Goal: Find specific page/section: Find specific page/section

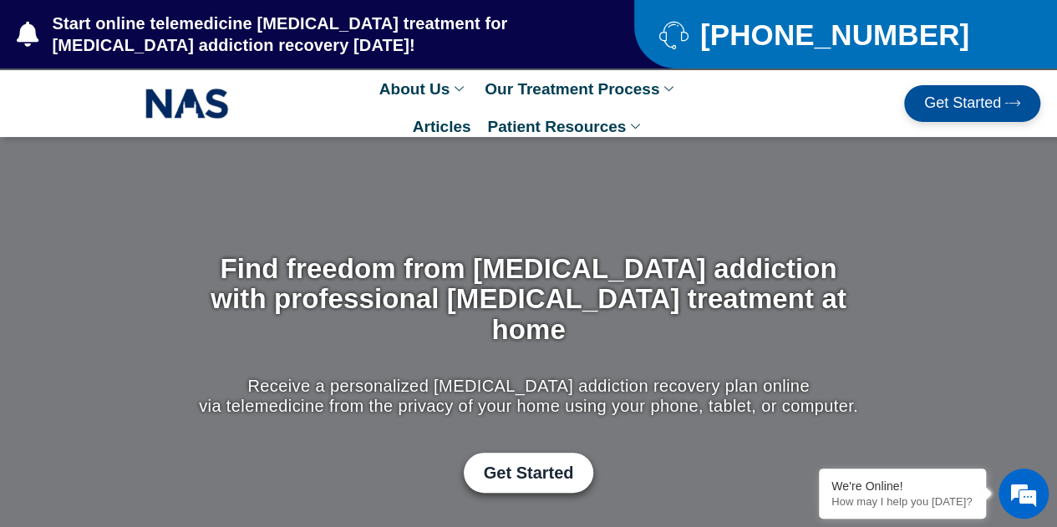
click at [939, 109] on span "Get Started" at bounding box center [962, 103] width 77 height 17
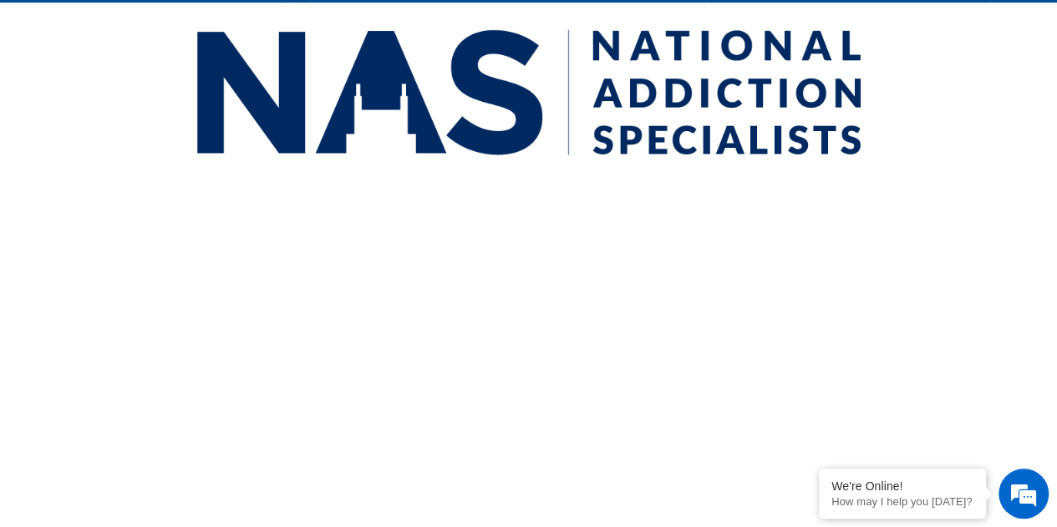
scroll to position [418, 0]
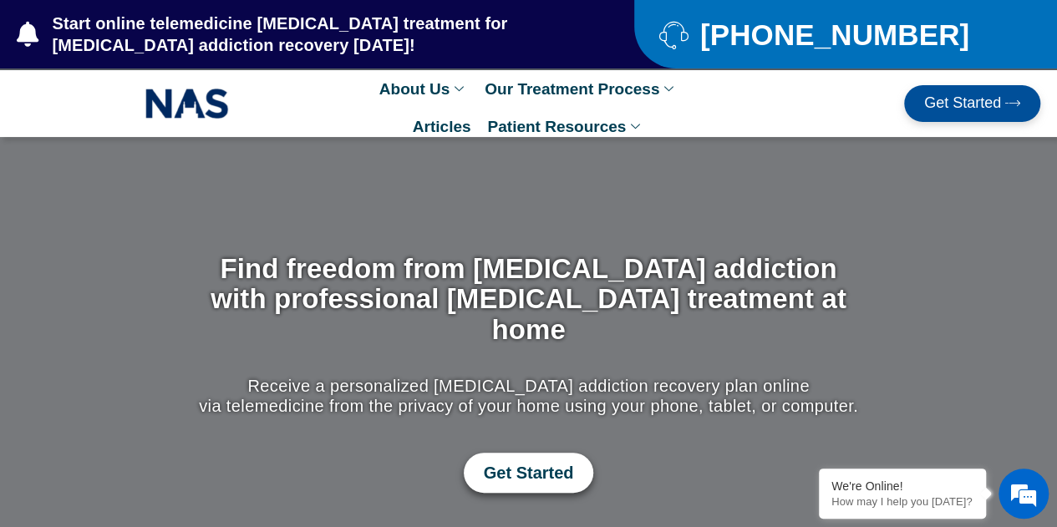
click at [547, 463] on span "Get Started" at bounding box center [529, 473] width 90 height 20
